Goal: Information Seeking & Learning: Learn about a topic

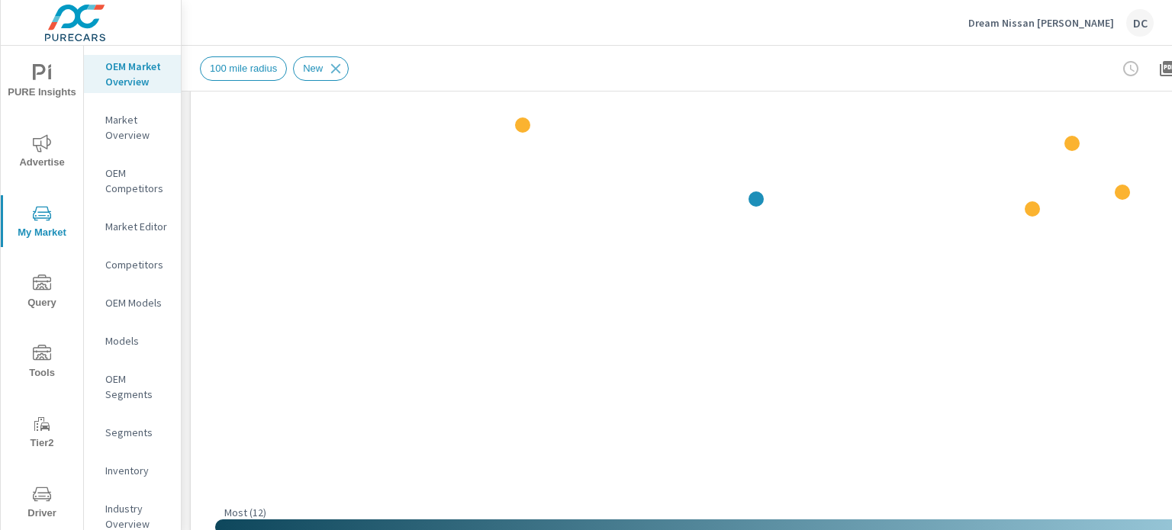
scroll to position [305, 0]
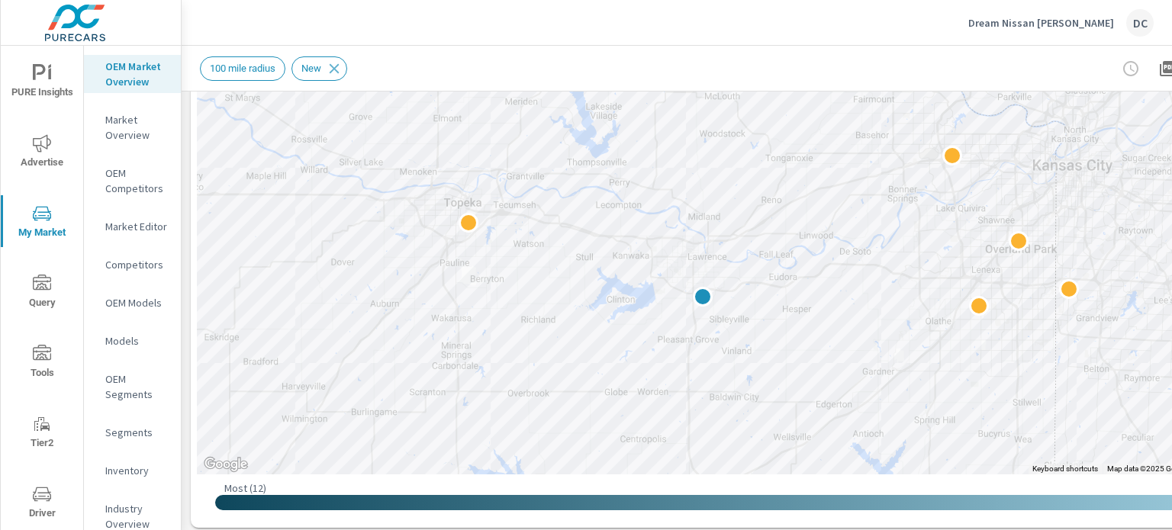
drag, startPoint x: 835, startPoint y: 204, endPoint x: 781, endPoint y: 322, distance: 129.7
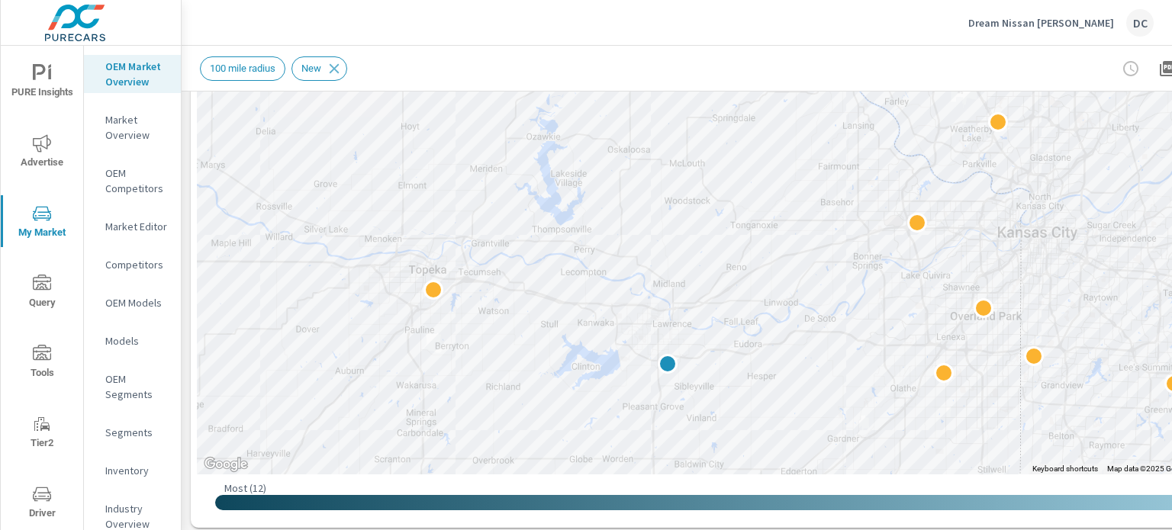
drag, startPoint x: 580, startPoint y: 303, endPoint x: 543, endPoint y: 368, distance: 74.5
click at [543, 368] on div at bounding box center [746, 164] width 1099 height 619
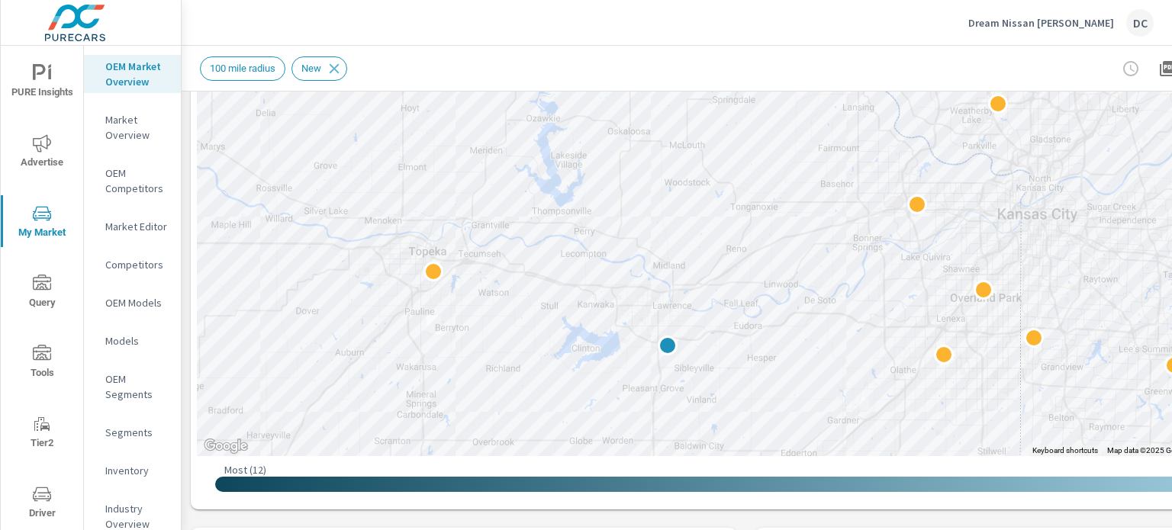
scroll to position [301, 0]
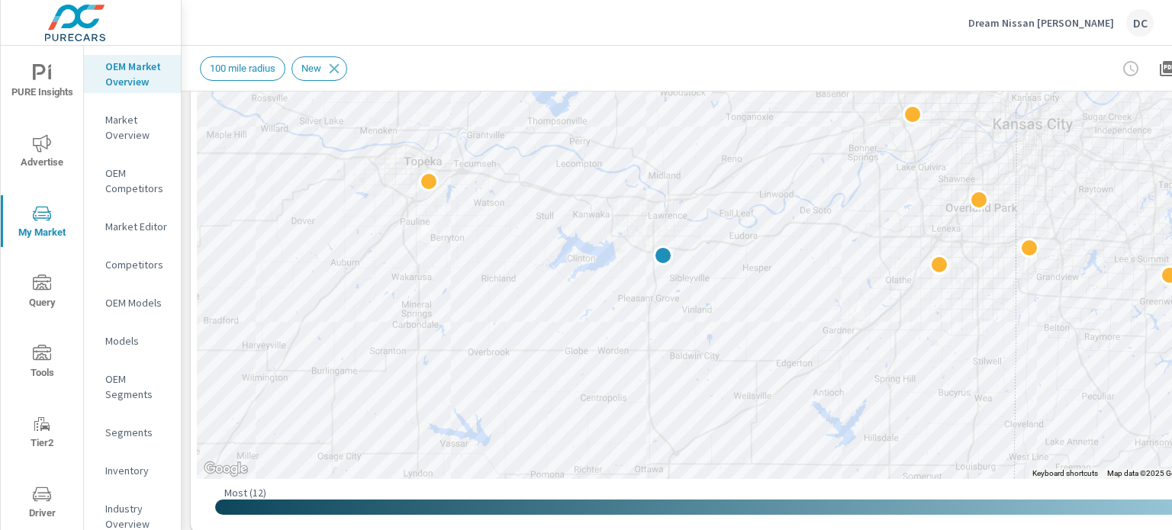
drag, startPoint x: 788, startPoint y: 314, endPoint x: 783, endPoint y: 186, distance: 127.5
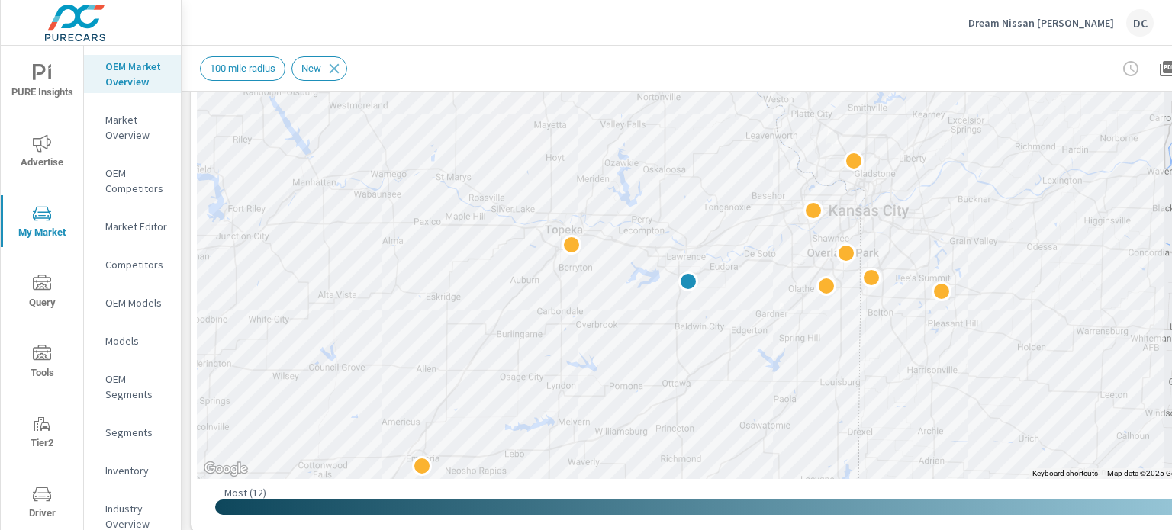
drag, startPoint x: 954, startPoint y: 278, endPoint x: 916, endPoint y: 320, distance: 56.2
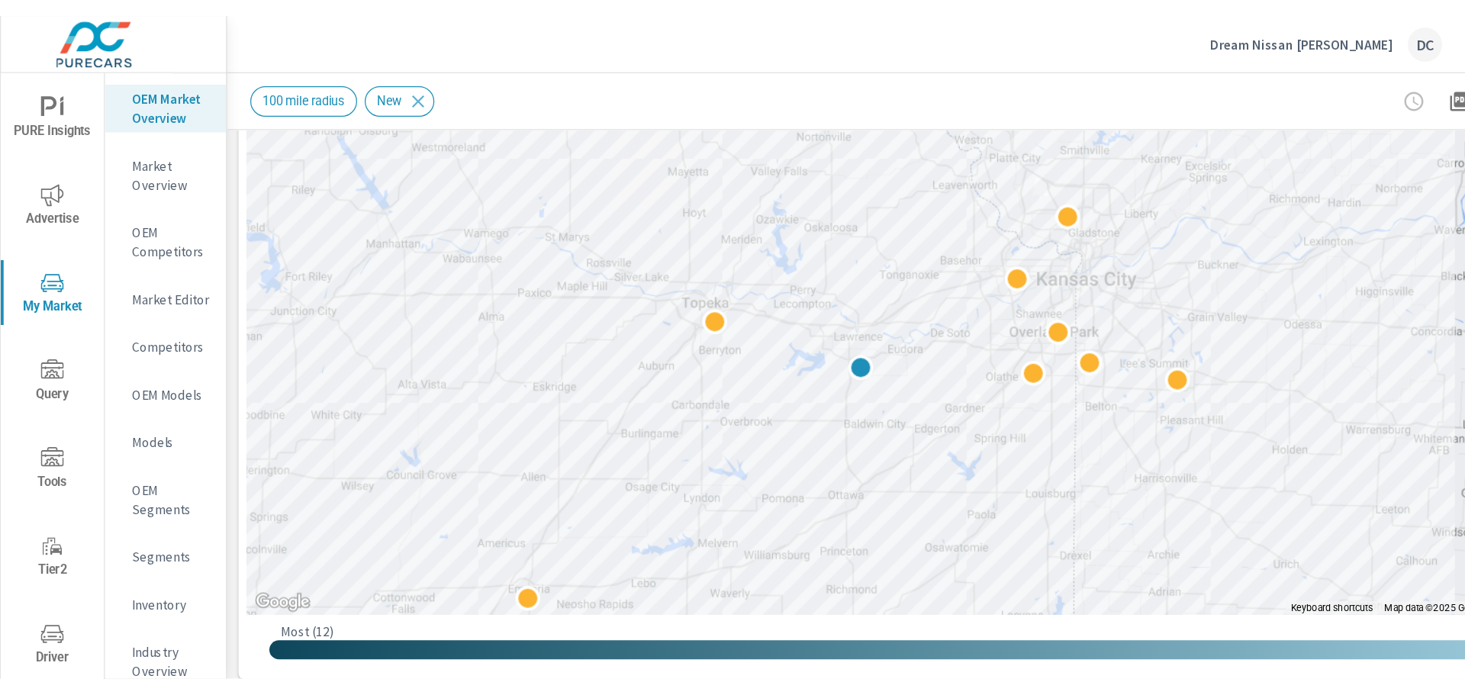
scroll to position [301, 0]
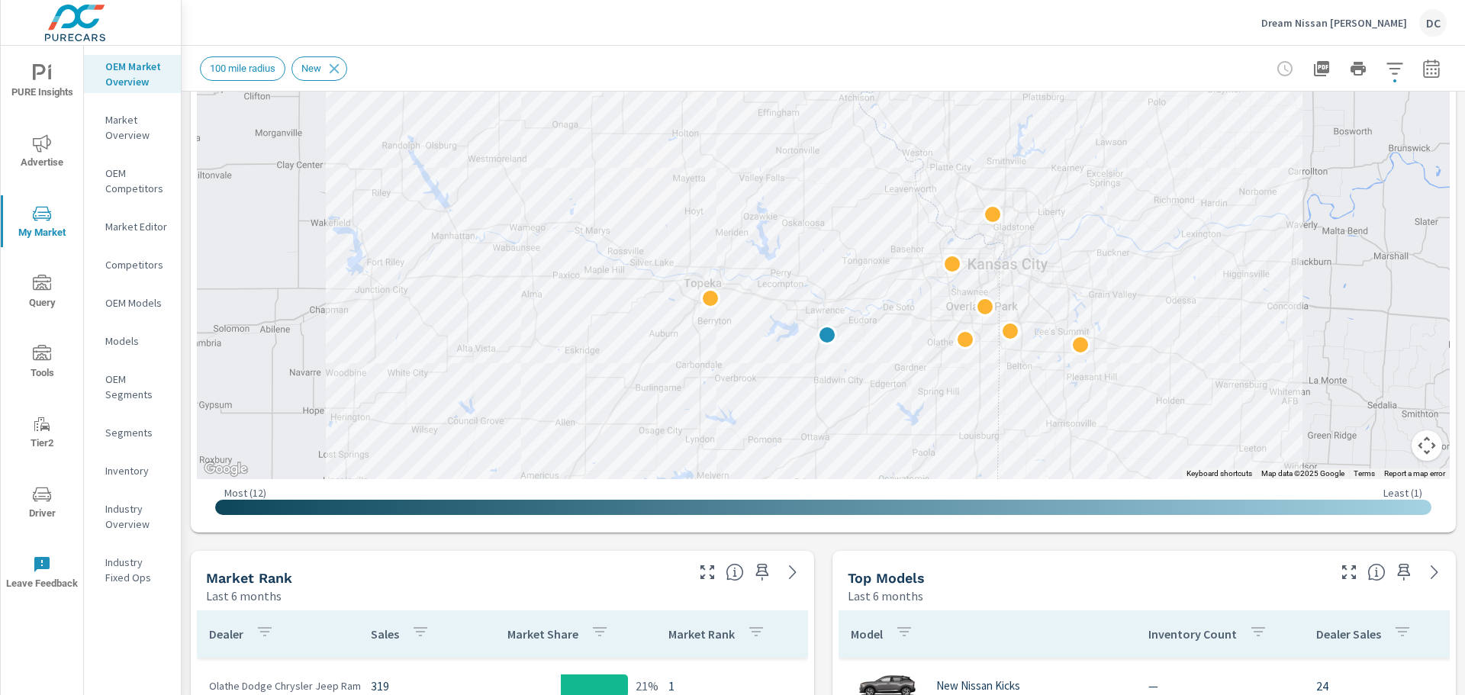
drag, startPoint x: 902, startPoint y: 243, endPoint x: 965, endPoint y: 298, distance: 83.8
click at [965, 298] on div at bounding box center [1471, 552] width 1172 height 659
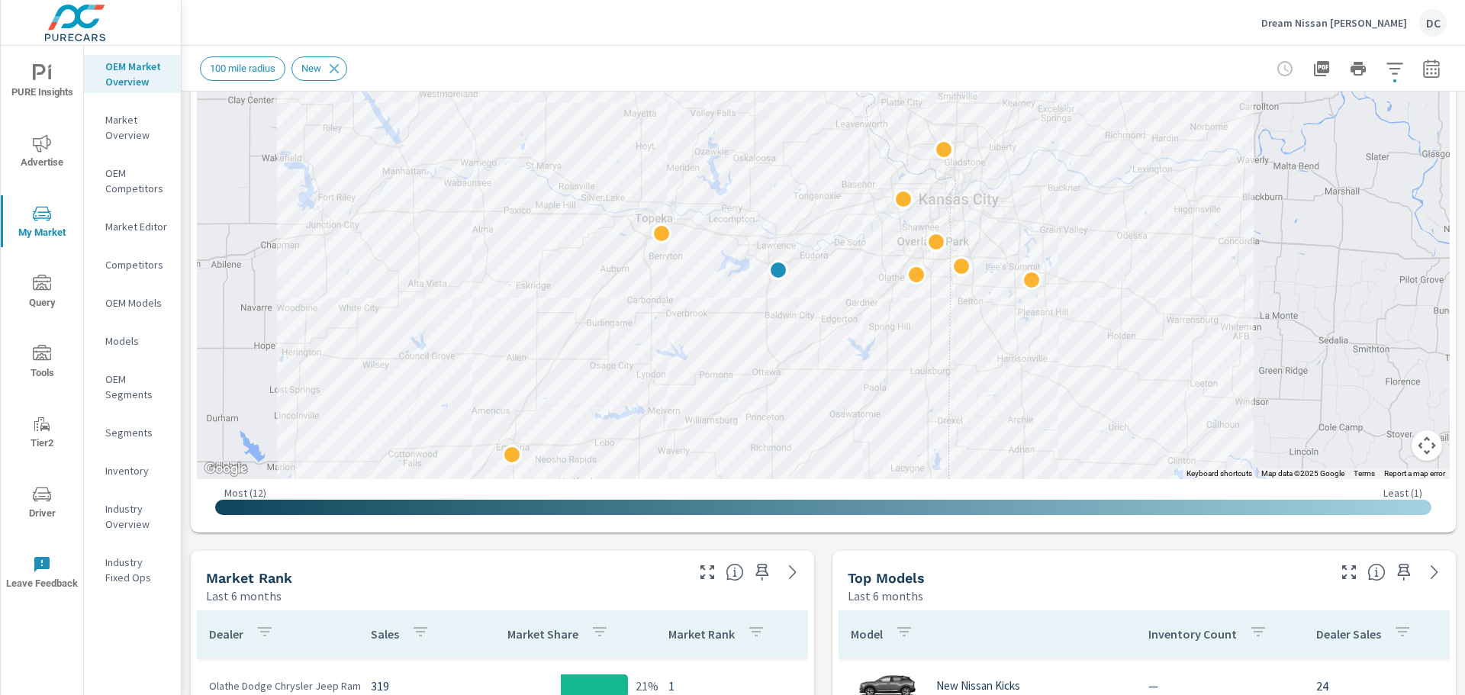
drag, startPoint x: 852, startPoint y: 263, endPoint x: 801, endPoint y: 196, distance: 84.4
click at [801, 196] on div at bounding box center [1360, 434] width 1172 height 659
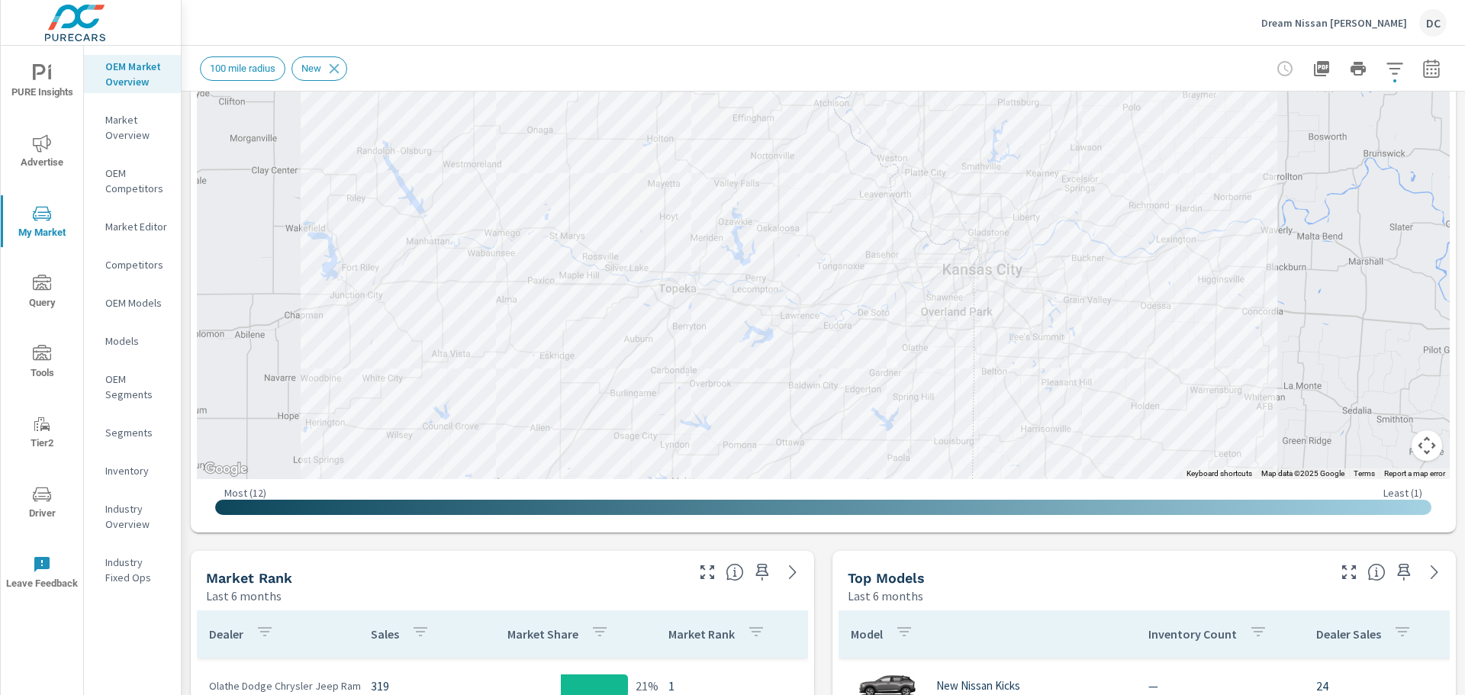
drag, startPoint x: 924, startPoint y: 328, endPoint x: 948, endPoint y: 401, distance: 76.2
click at [948, 401] on div at bounding box center [1433, 569] width 1172 height 659
